Goal: Information Seeking & Learning: Learn about a topic

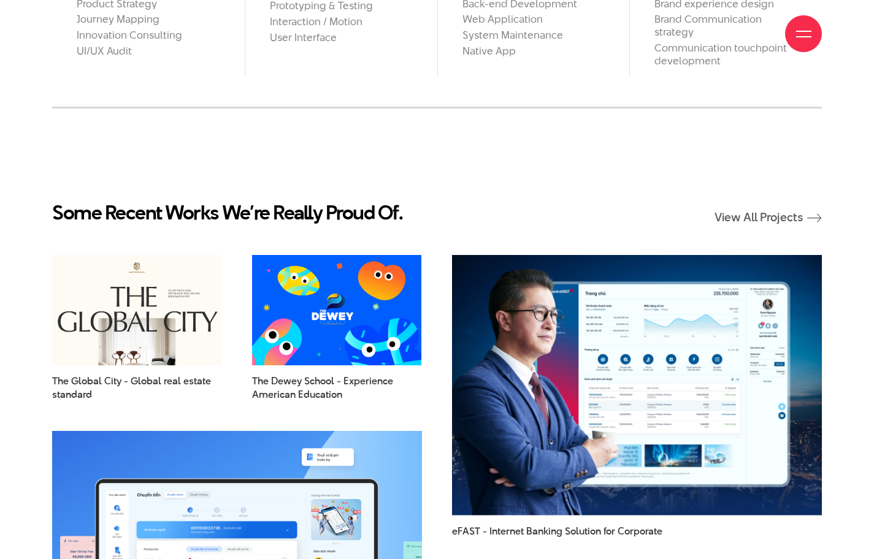
scroll to position [1625, 0]
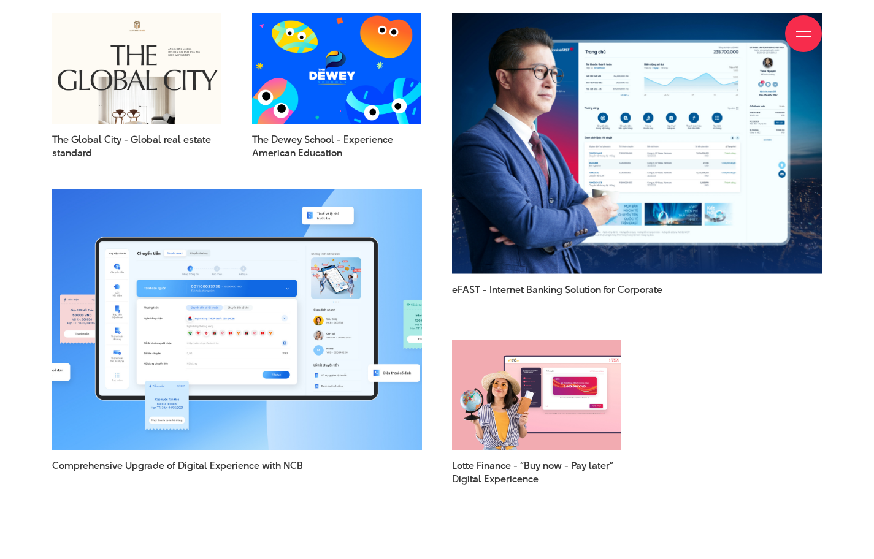
click at [375, 75] on img at bounding box center [337, 69] width 186 height 122
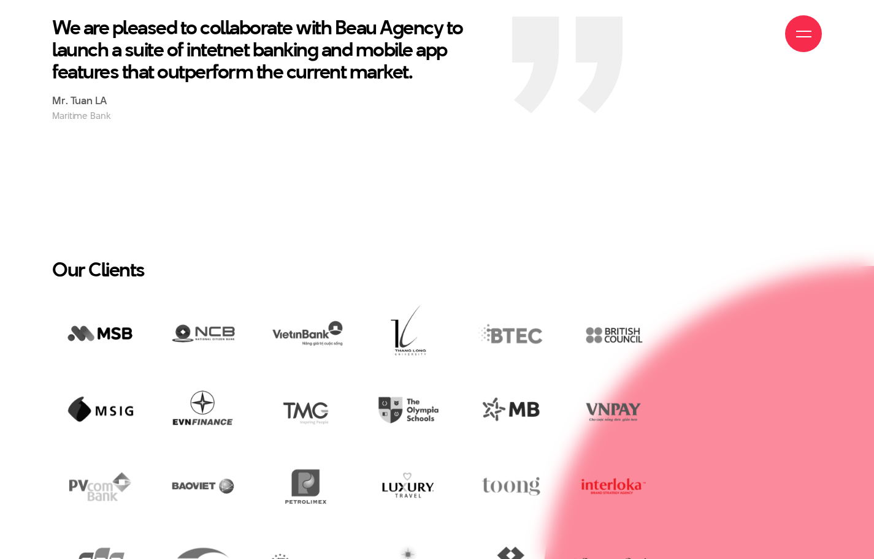
scroll to position [2330, 0]
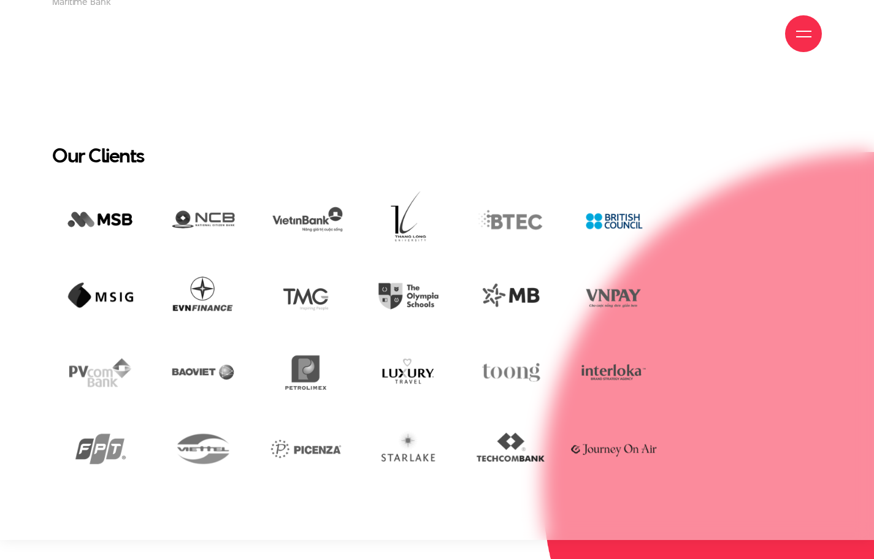
click at [622, 222] on img at bounding box center [614, 221] width 96 height 66
click at [600, 218] on img at bounding box center [614, 221] width 96 height 66
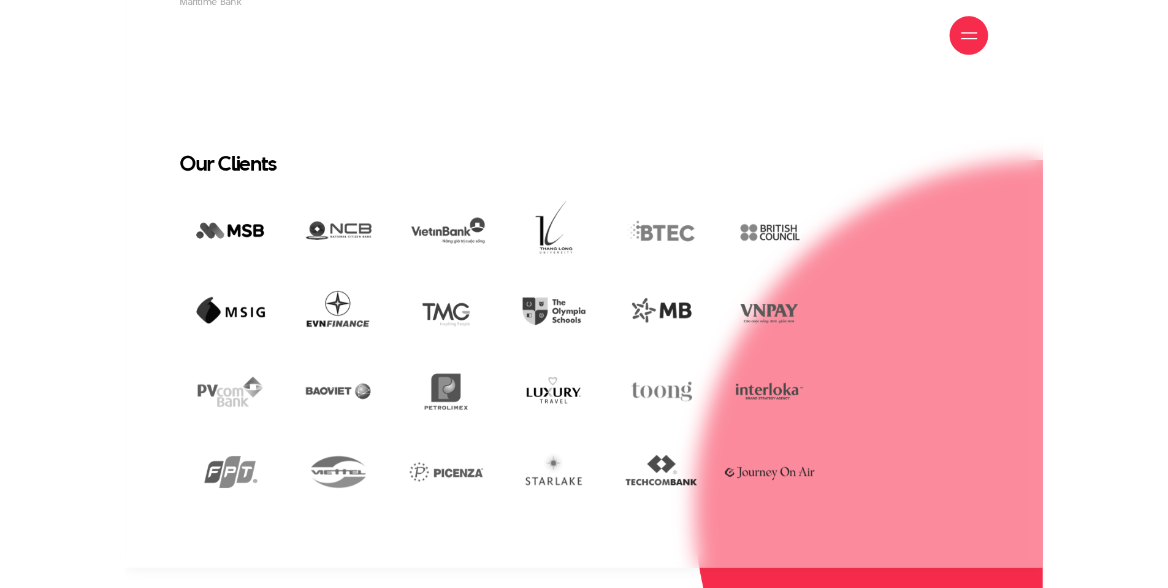
scroll to position [2358, 0]
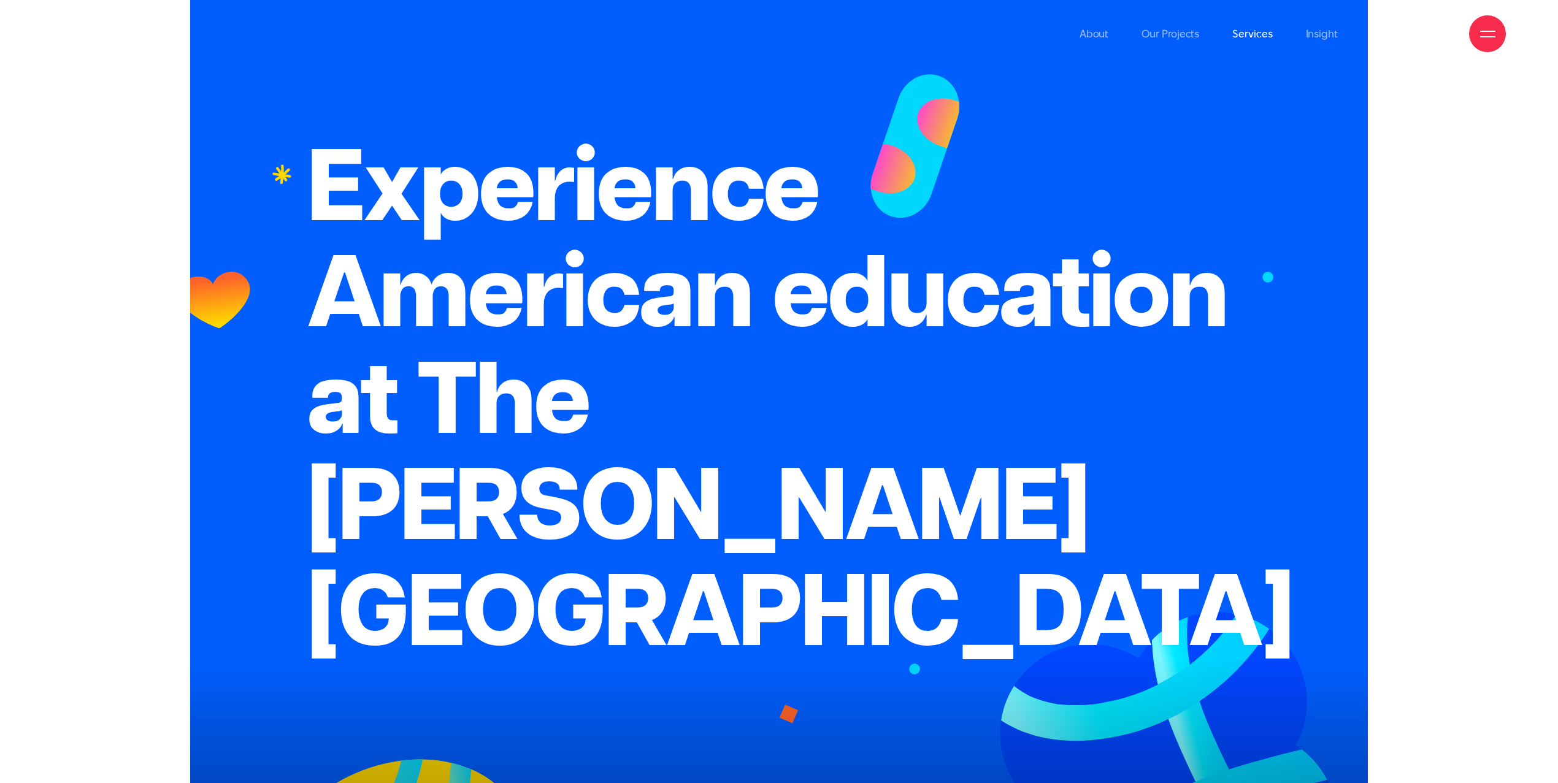
click at [873, 36] on link "Services" at bounding box center [1252, 33] width 40 height 67
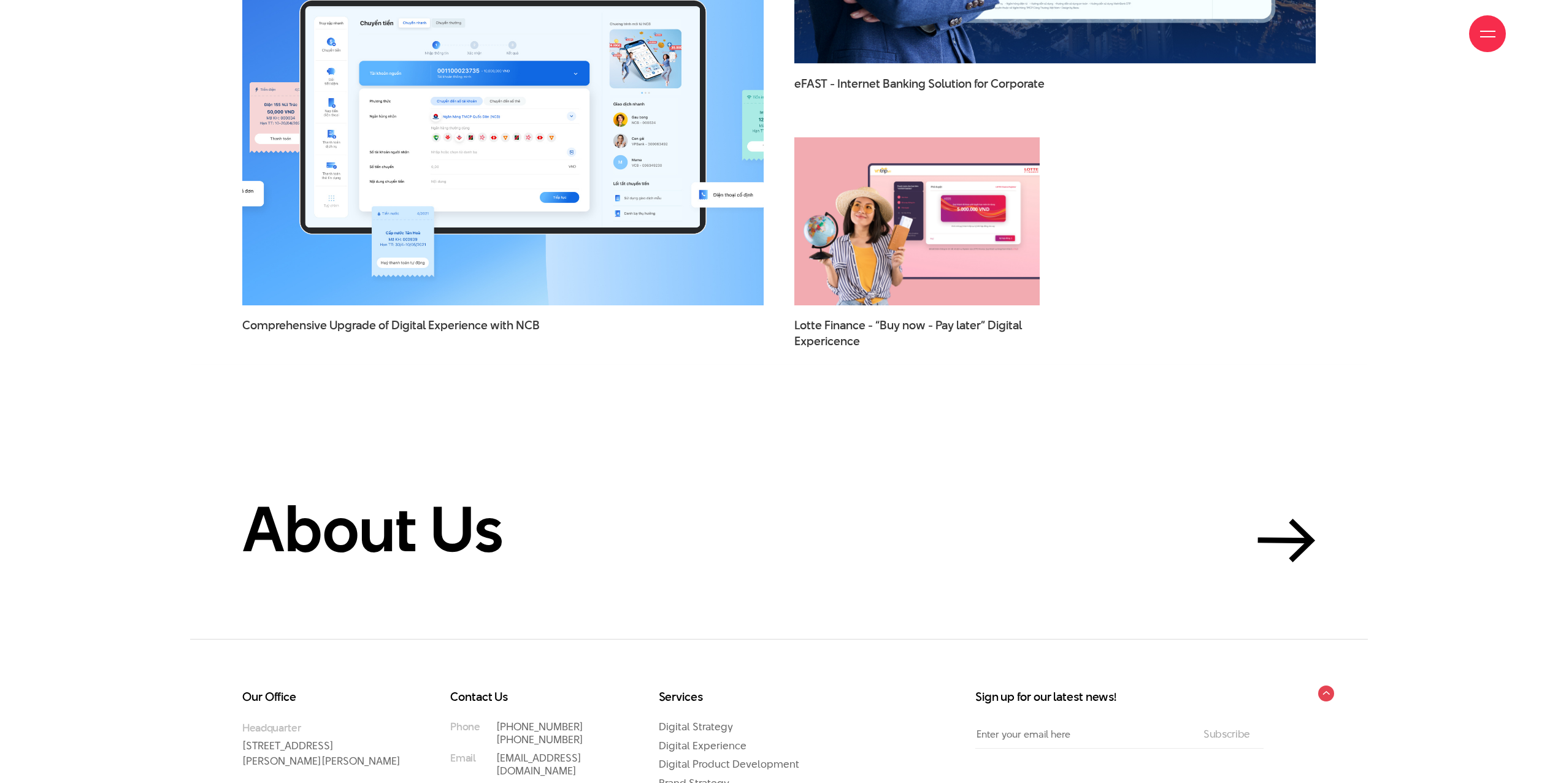
scroll to position [4532, 0]
